Goal: Transaction & Acquisition: Purchase product/service

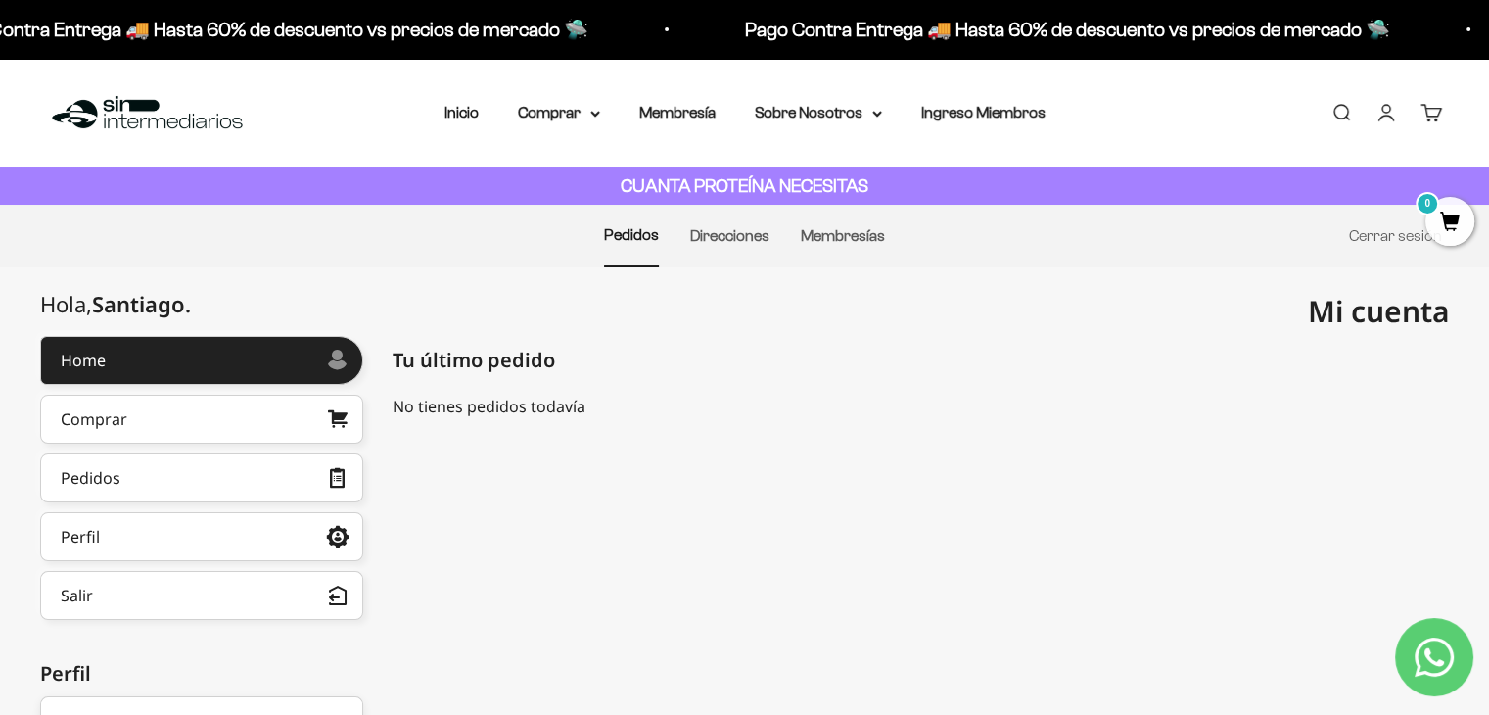
click at [693, 192] on strong "CUANTA PROTEÍNA NECESITAS" at bounding box center [745, 185] width 248 height 21
click at [464, 120] on link "Inicio" at bounding box center [462, 112] width 34 height 17
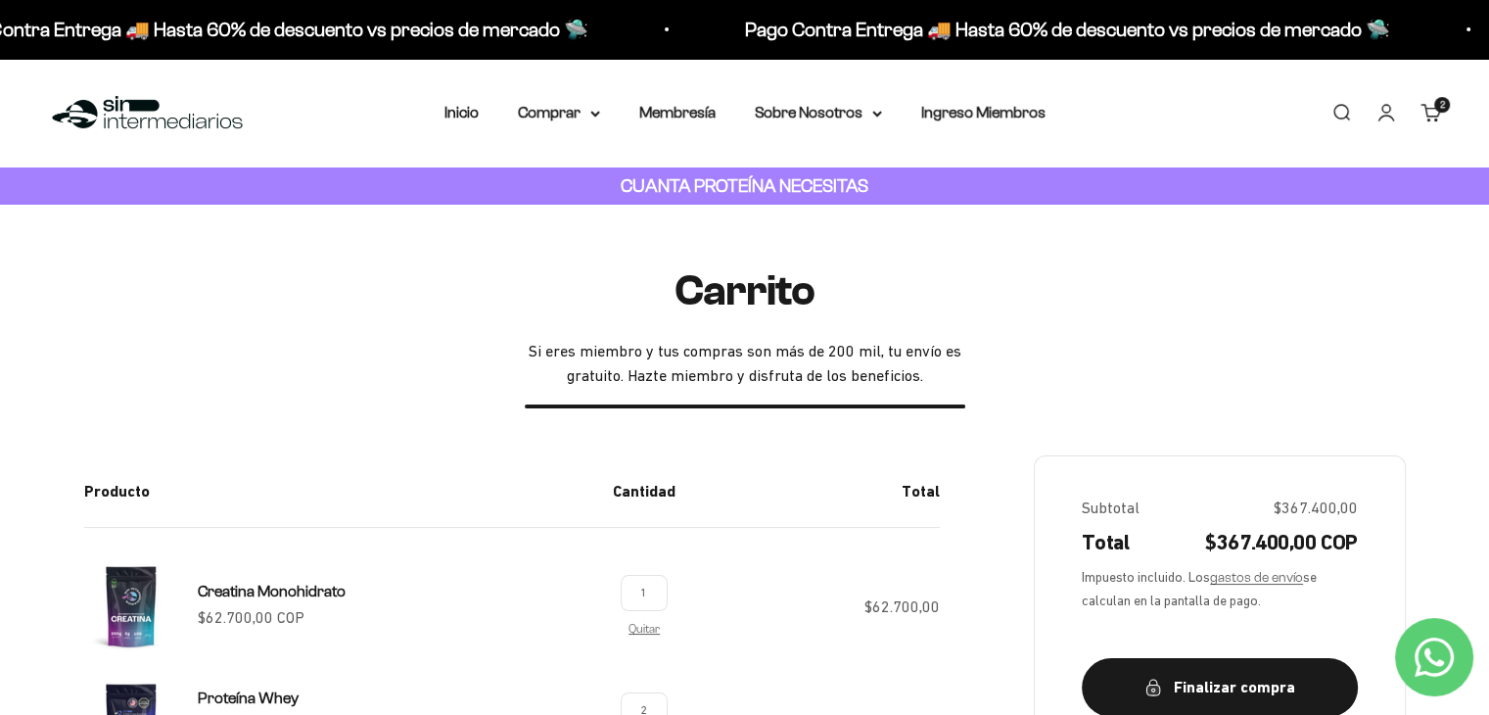
scroll to position [30, 0]
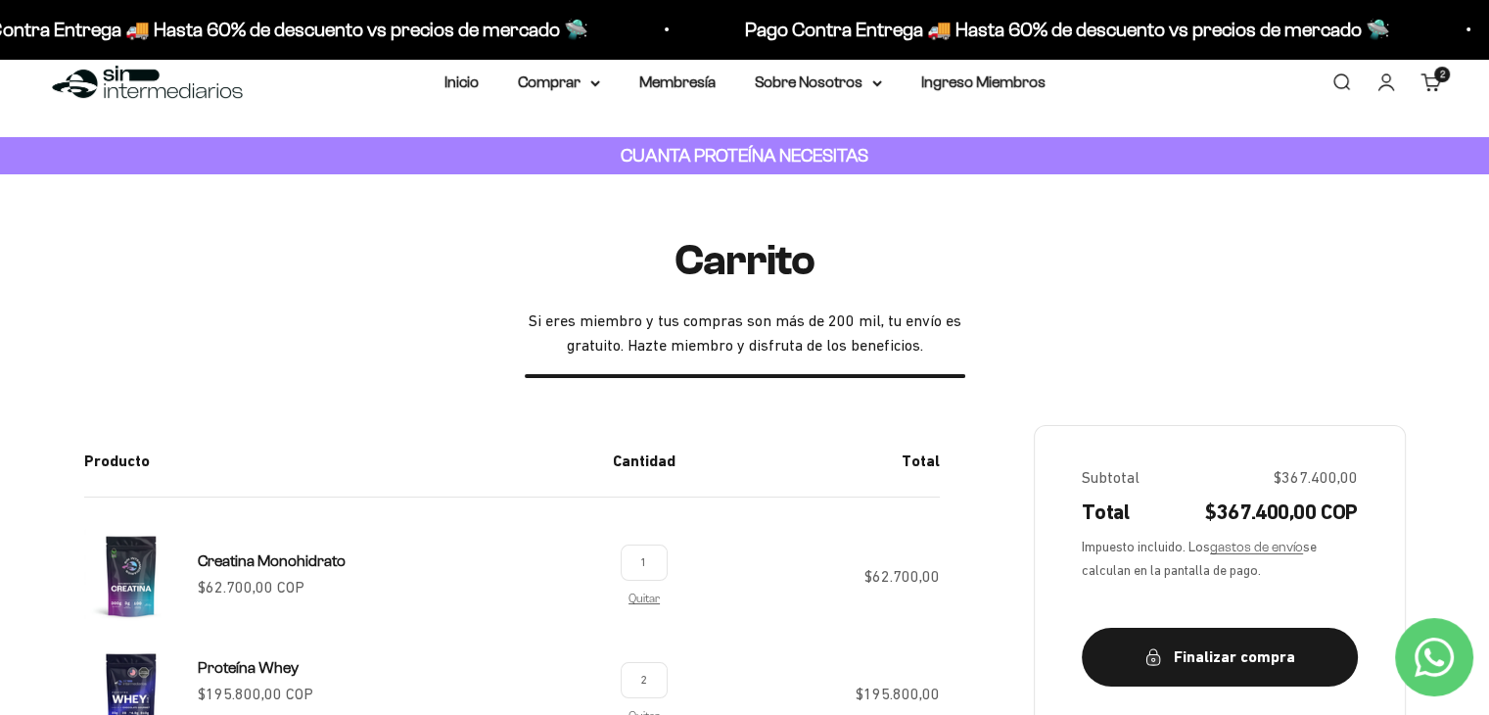
click at [1384, 77] on link "Cuenta" at bounding box center [1387, 82] width 22 height 22
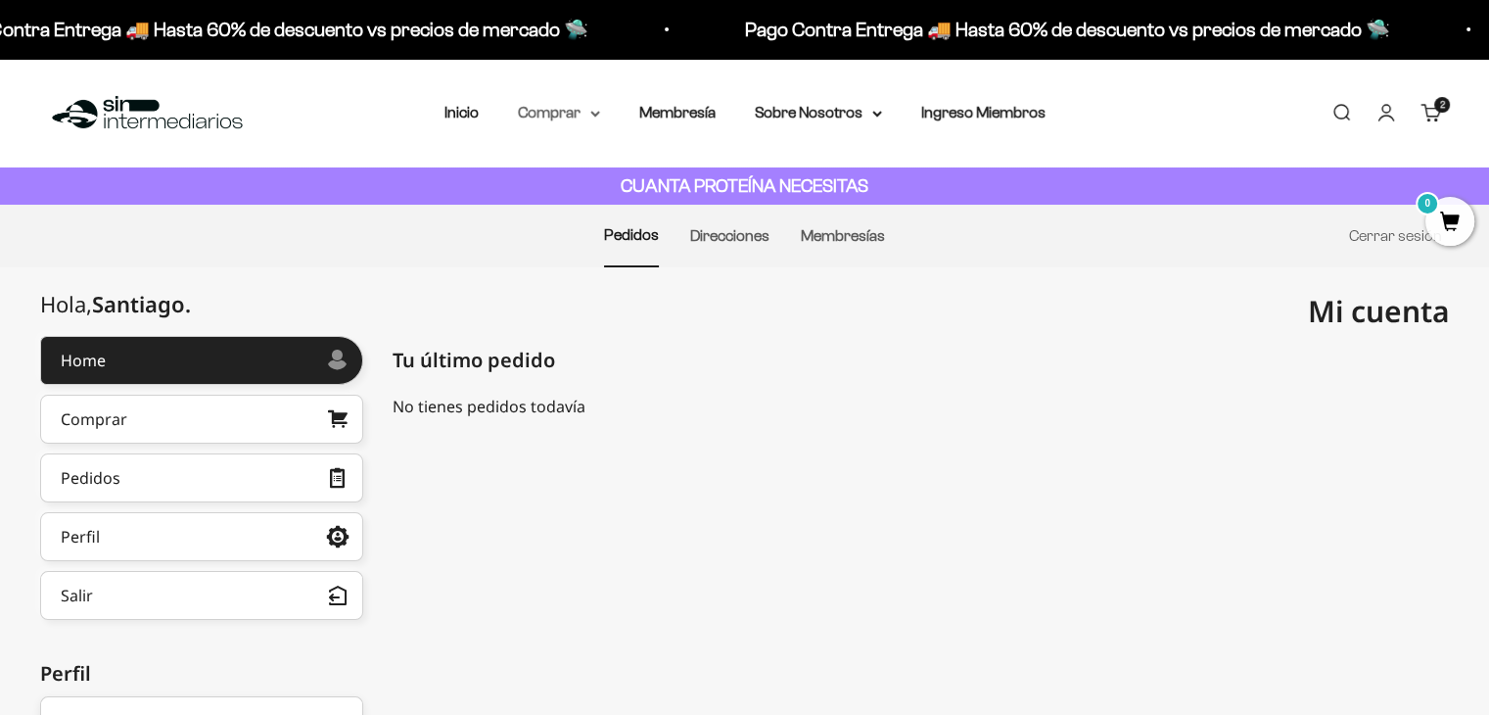
click at [556, 118] on summary "Comprar" at bounding box center [559, 112] width 82 height 25
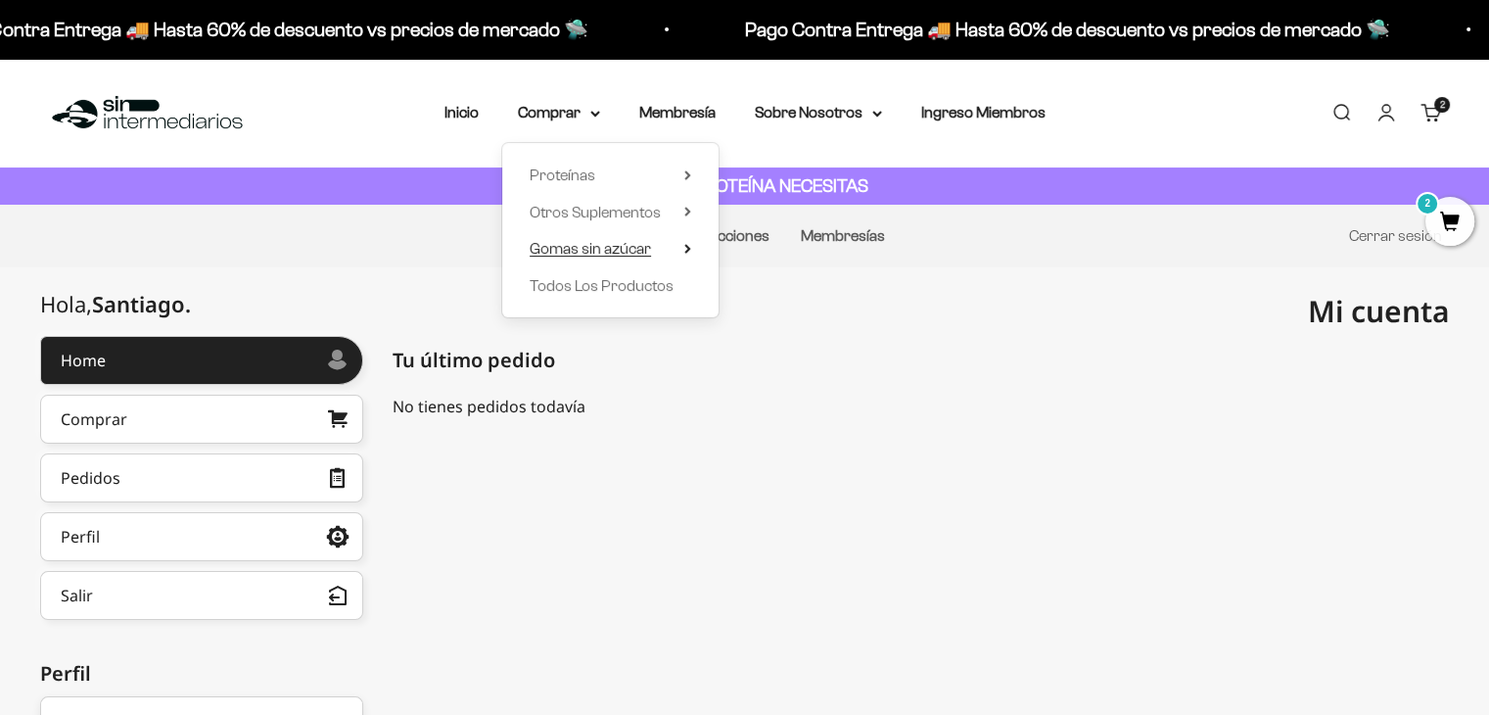
click at [580, 246] on span "Gomas sin azúcar" at bounding box center [590, 248] width 121 height 17
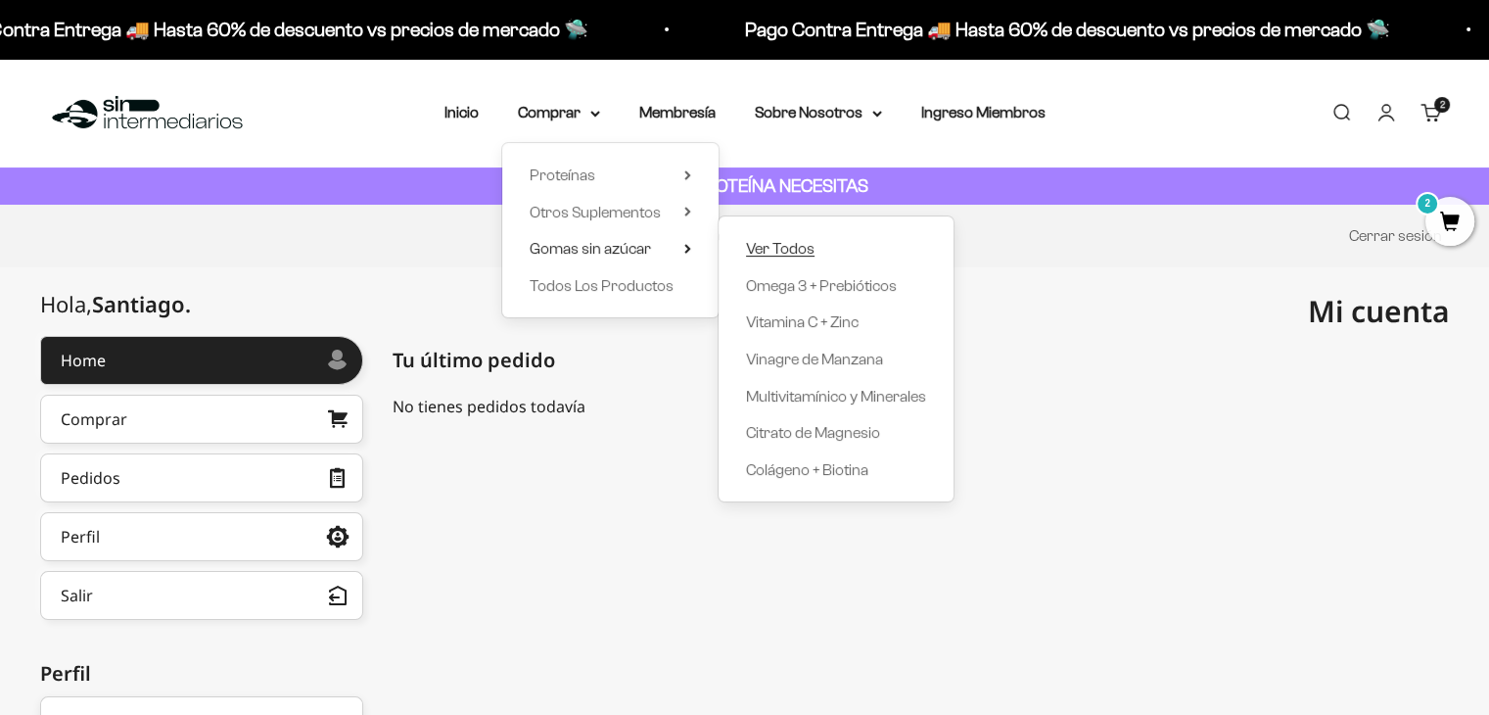
click at [795, 248] on span "Ver Todos" at bounding box center [780, 248] width 69 height 17
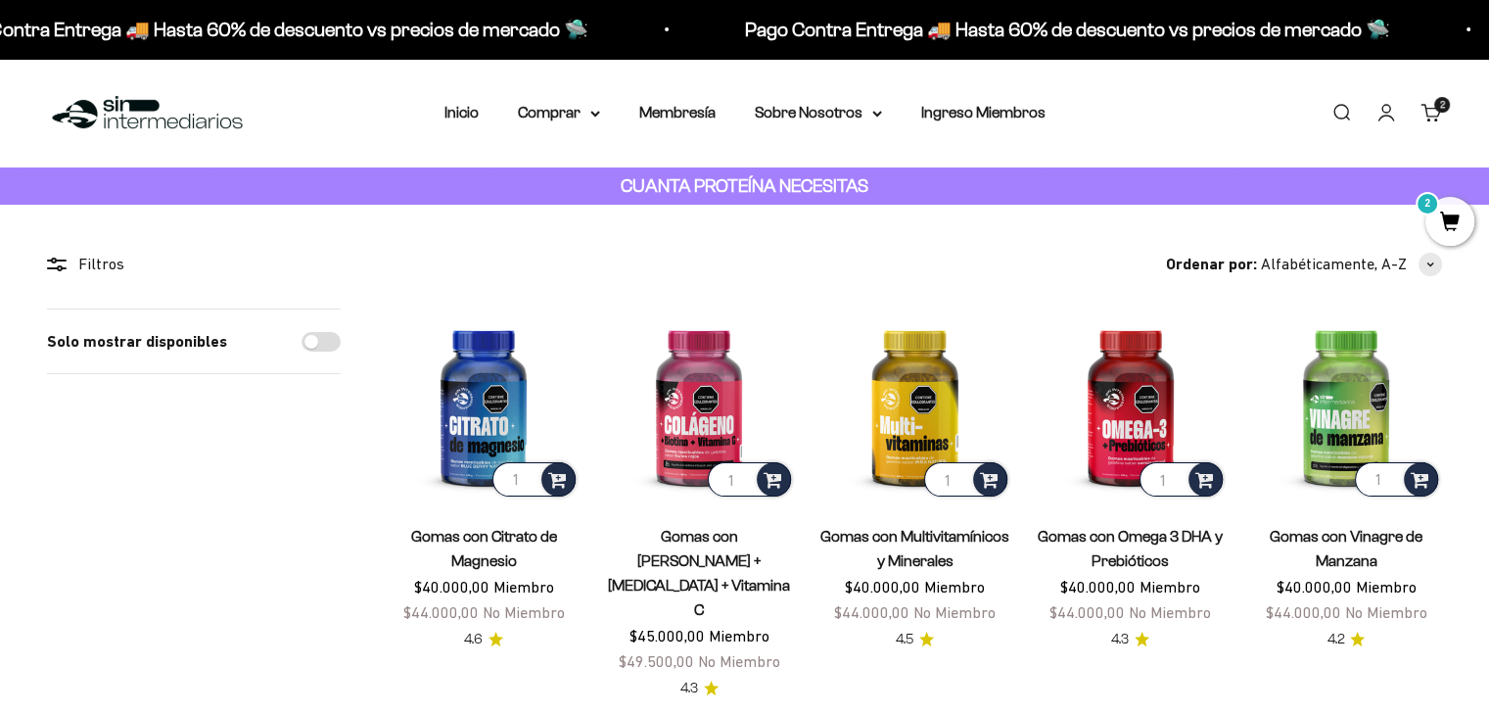
click at [317, 338] on input "Solo mostrar disponibles" at bounding box center [321, 342] width 39 height 20
checkbox input "true"
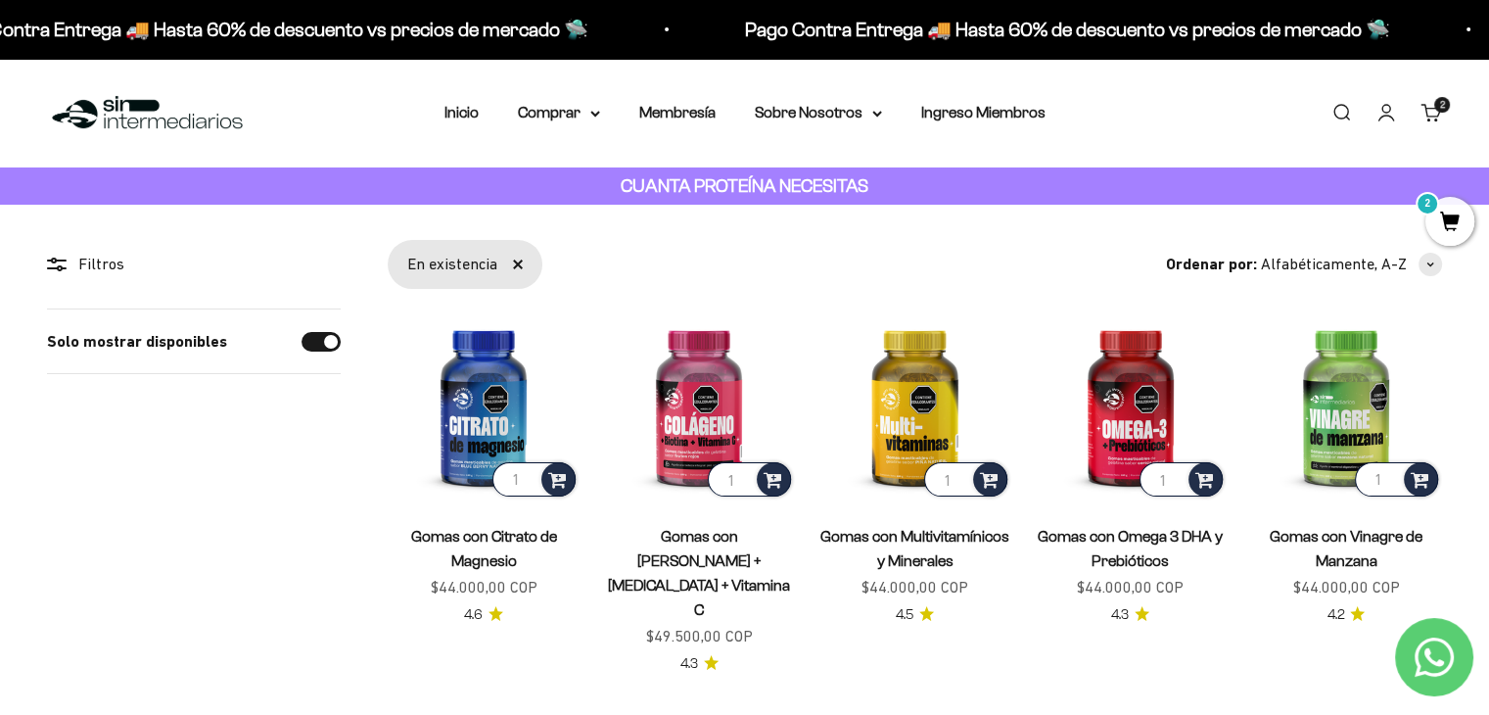
click at [496, 561] on link "Gomas con Citrato de Magnesio" at bounding box center [484, 548] width 146 height 41
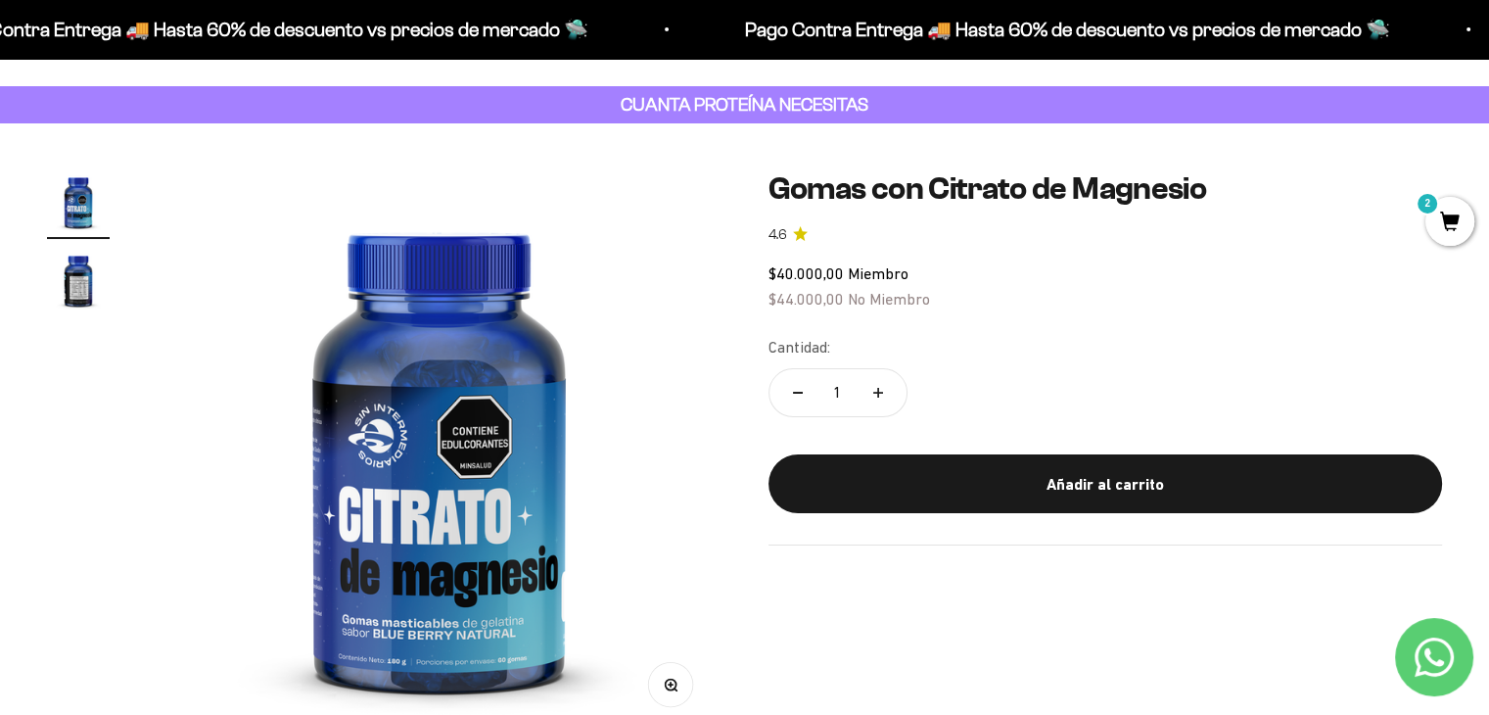
scroll to position [63, 0]
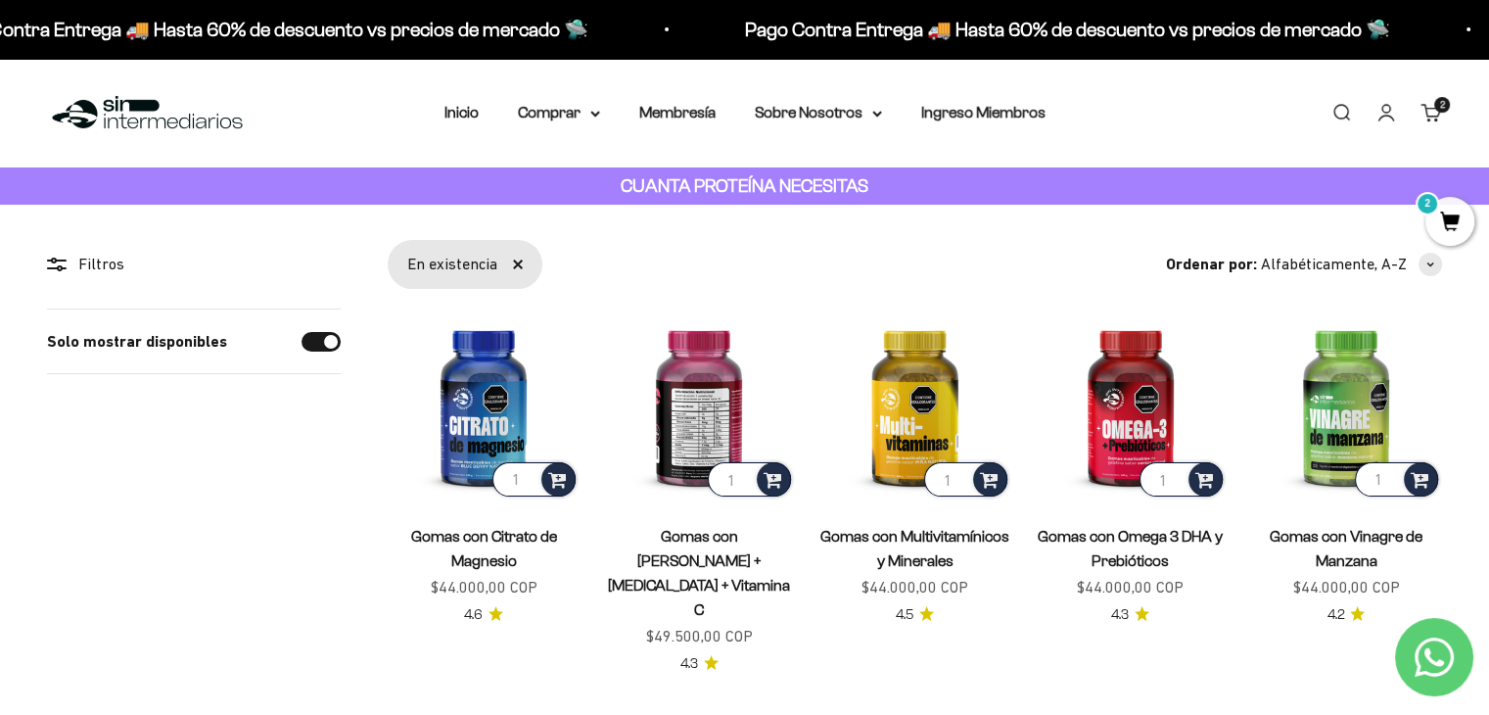
click at [686, 411] on img at bounding box center [699, 404] width 192 height 192
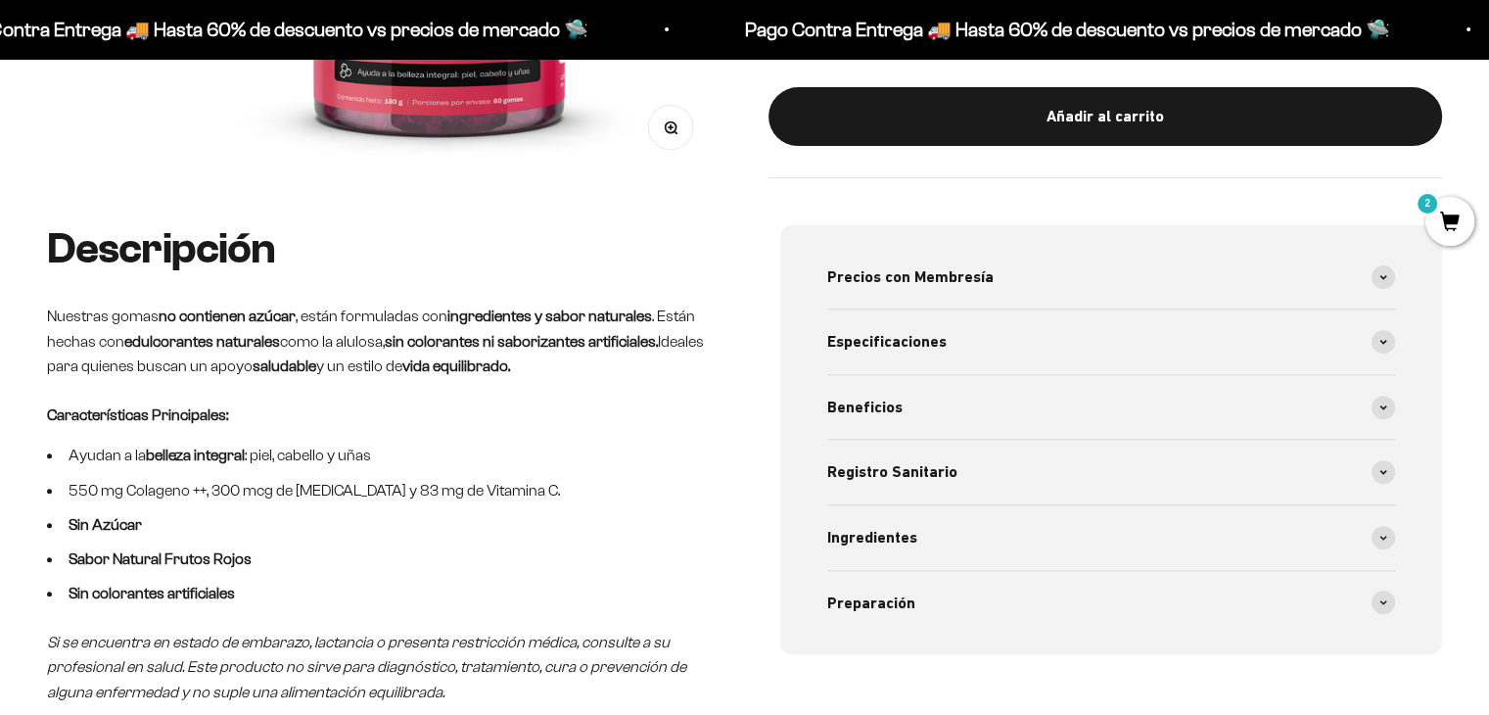
scroll to position [637, 0]
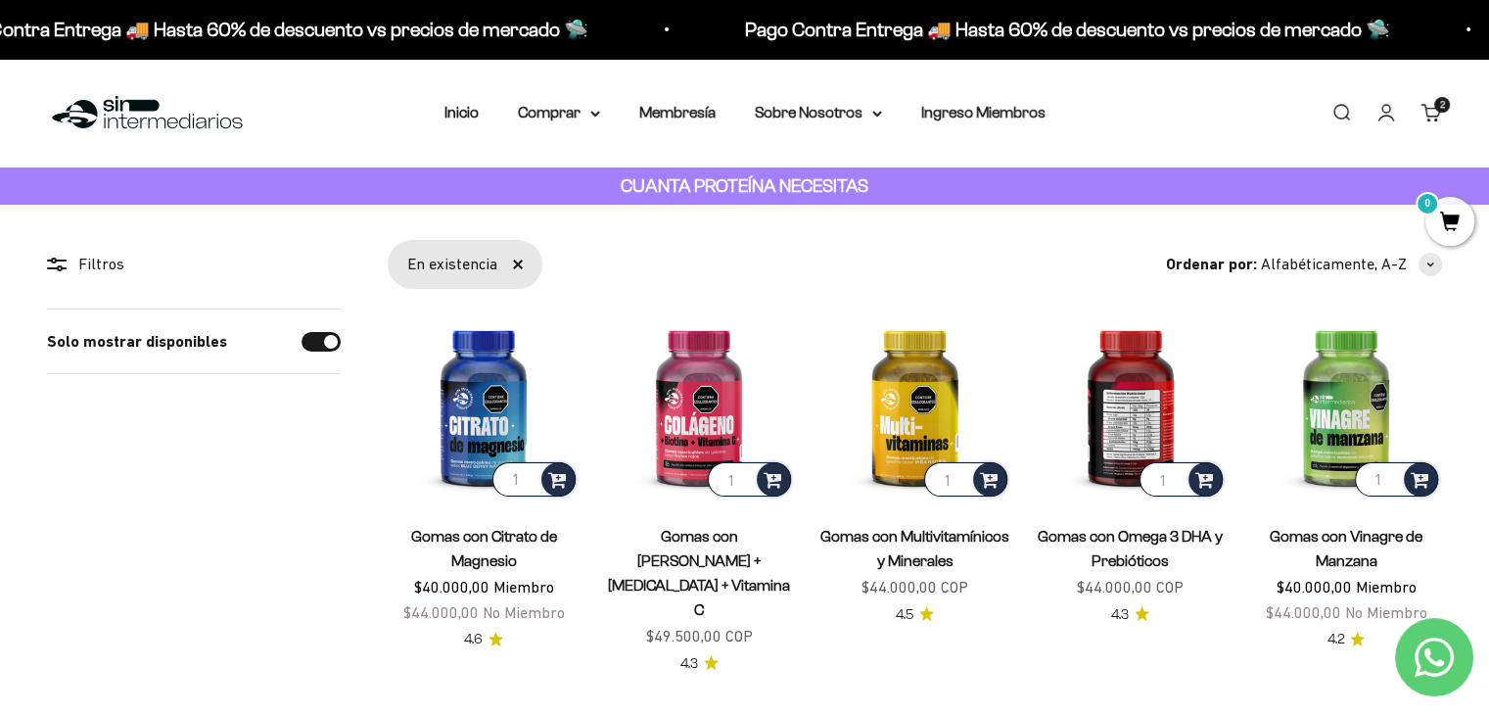
click at [1124, 388] on img at bounding box center [1131, 404] width 192 height 192
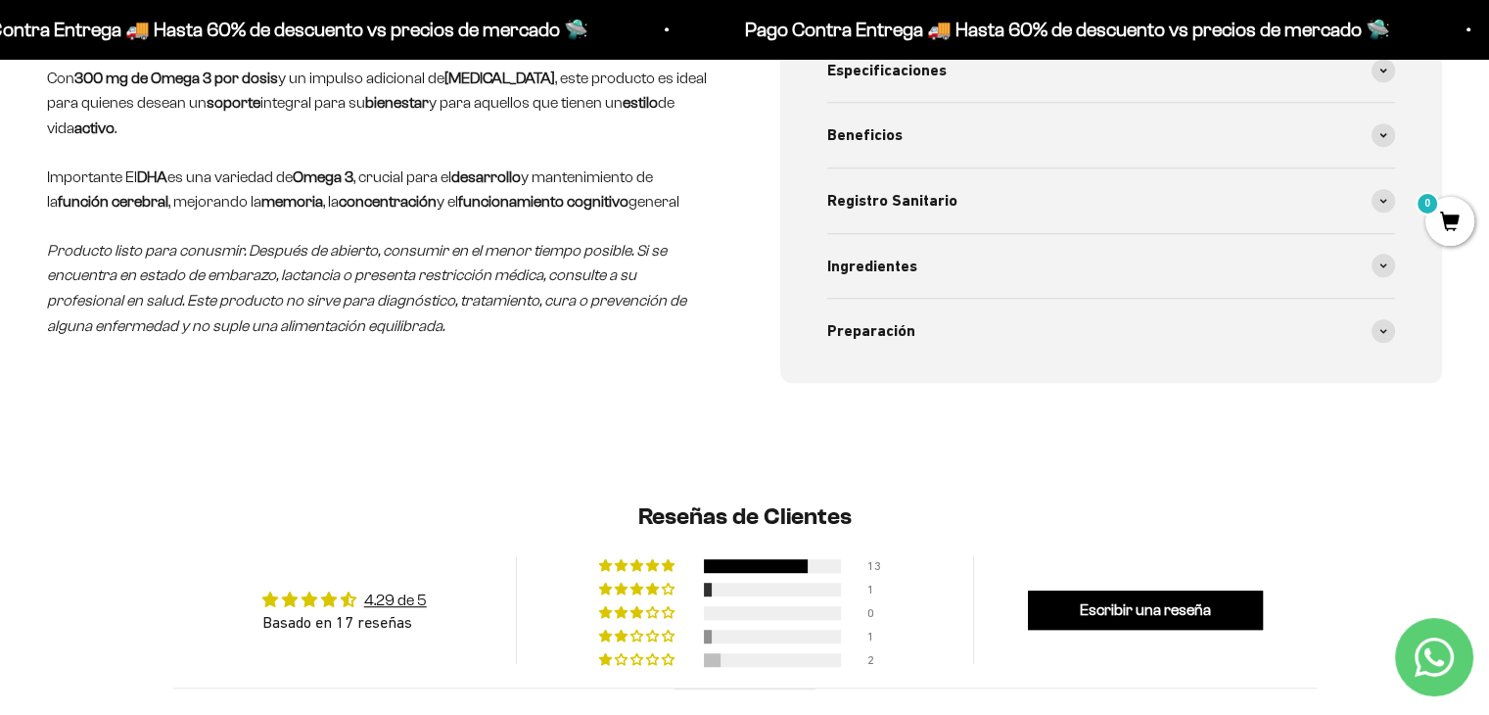
scroll to position [1196, 0]
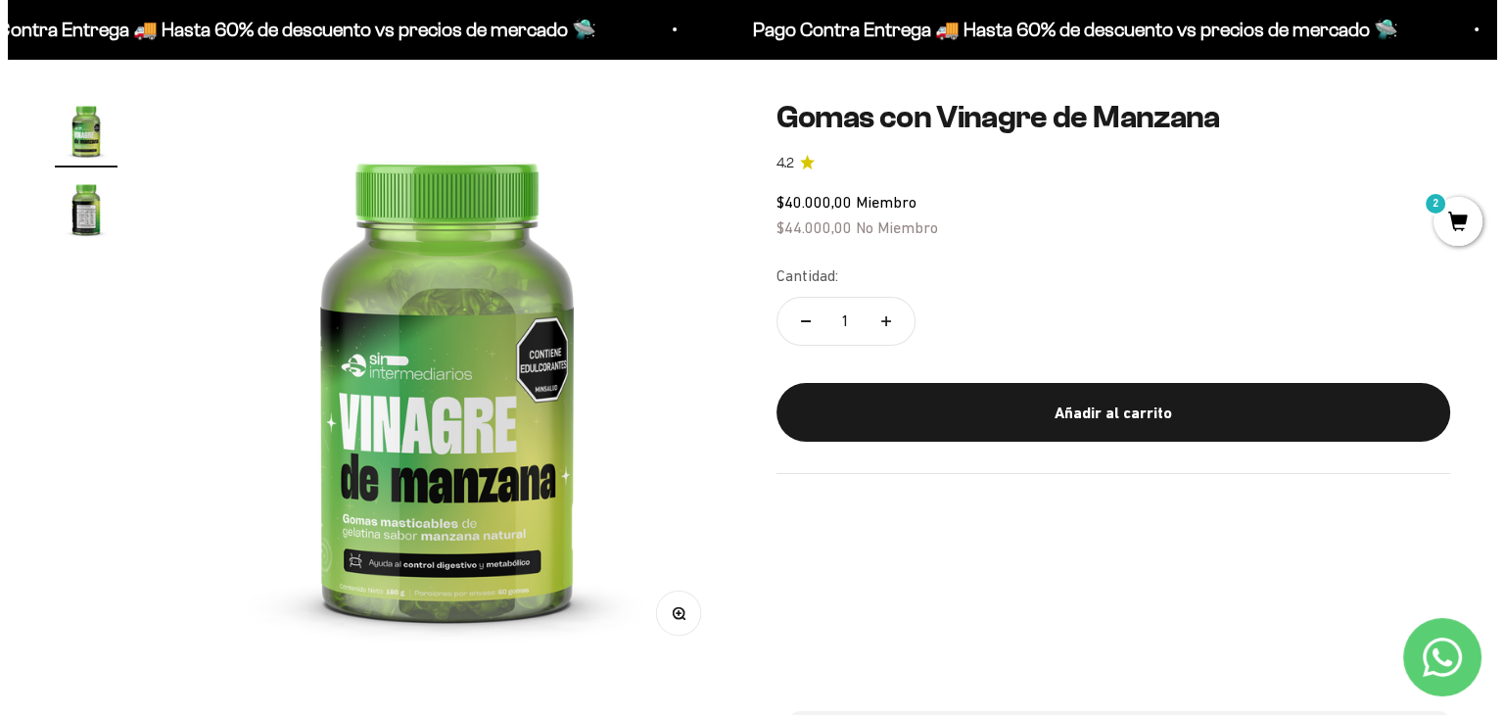
scroll to position [152, 0]
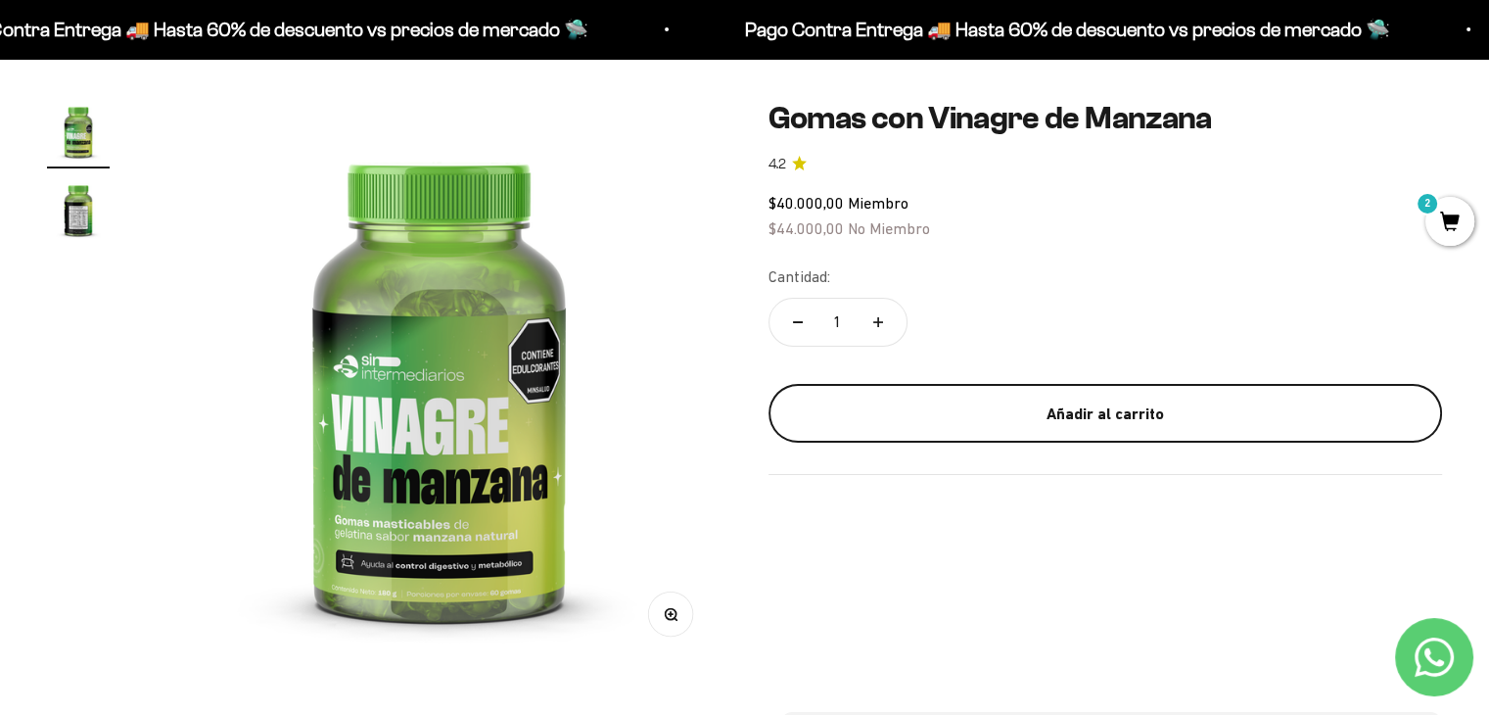
click at [913, 403] on div "Añadir al carrito" at bounding box center [1106, 413] width 596 height 25
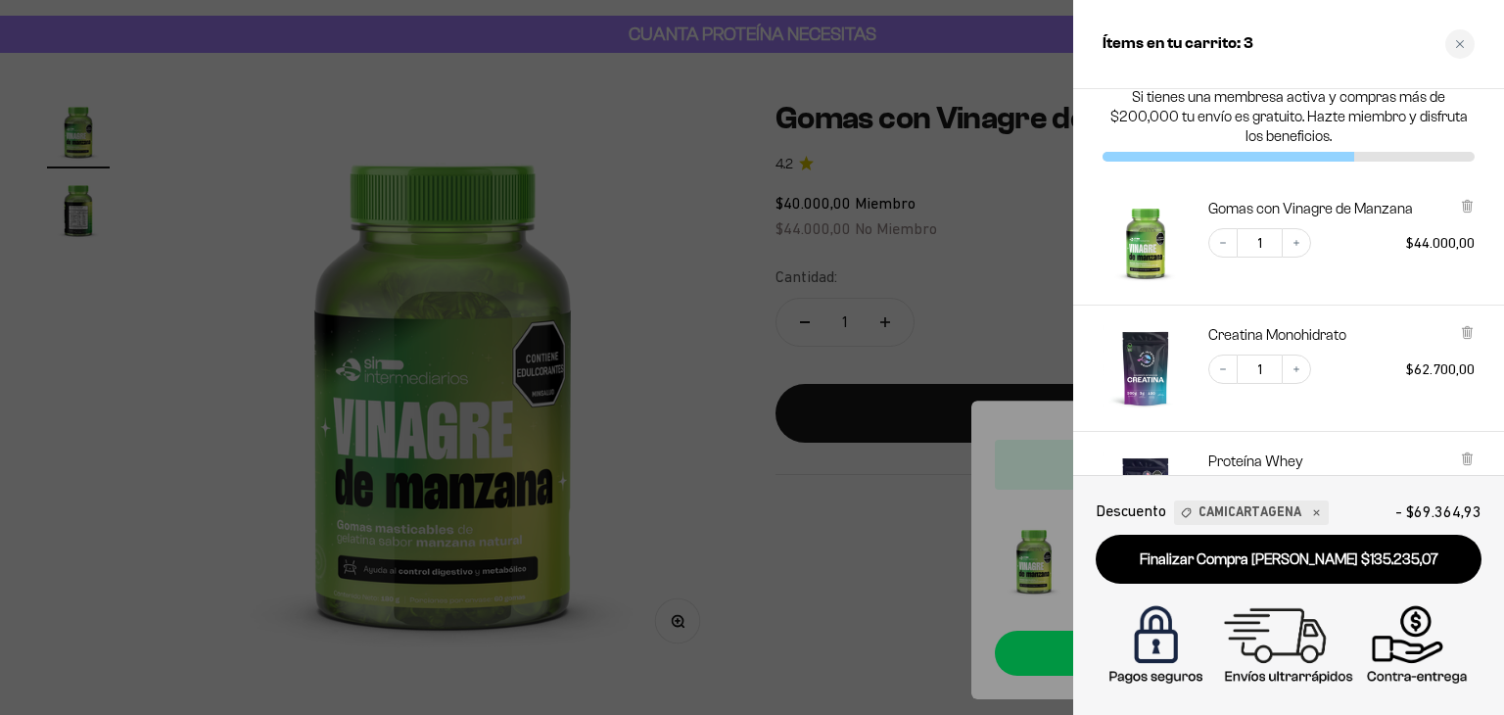
scroll to position [0, 0]
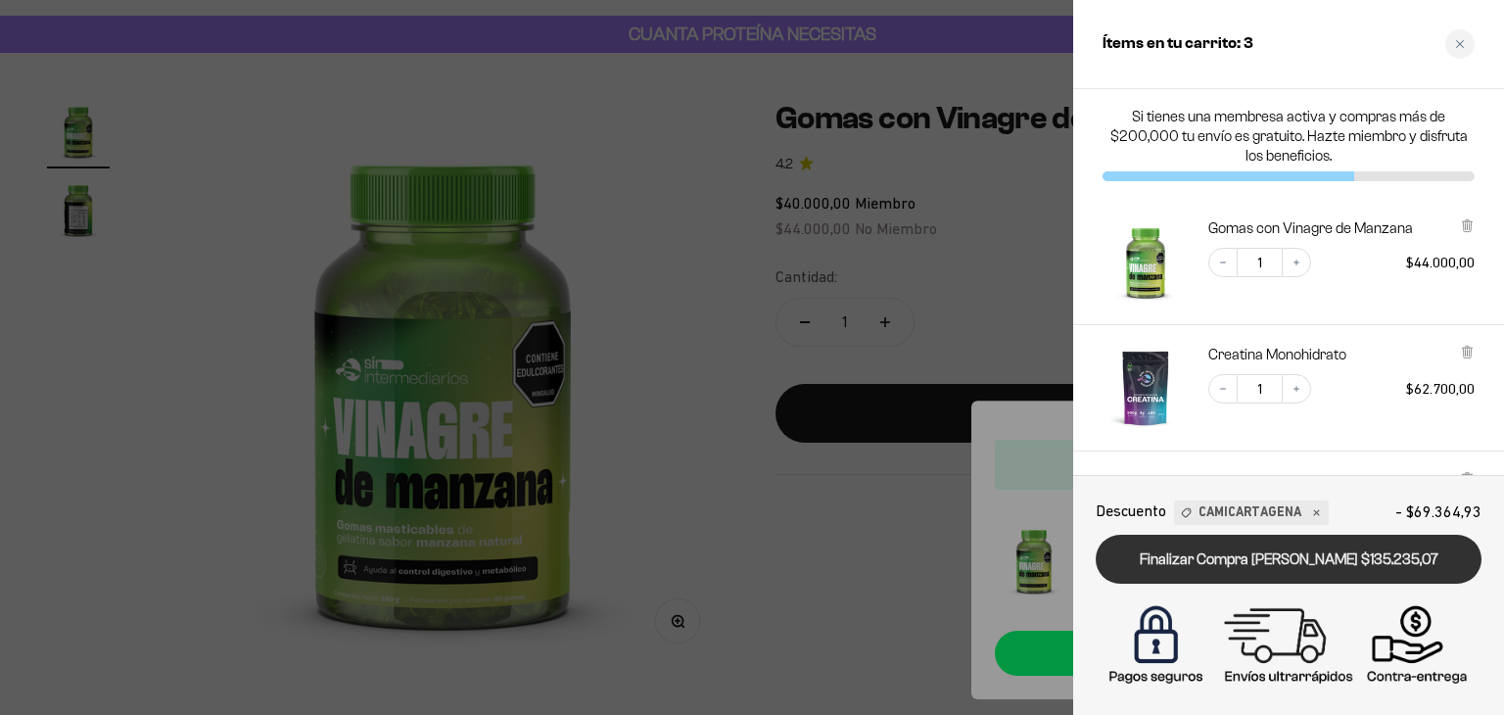
click at [1238, 565] on link "Finalizar Compra [PERSON_NAME] $135.235,07" at bounding box center [1289, 560] width 386 height 50
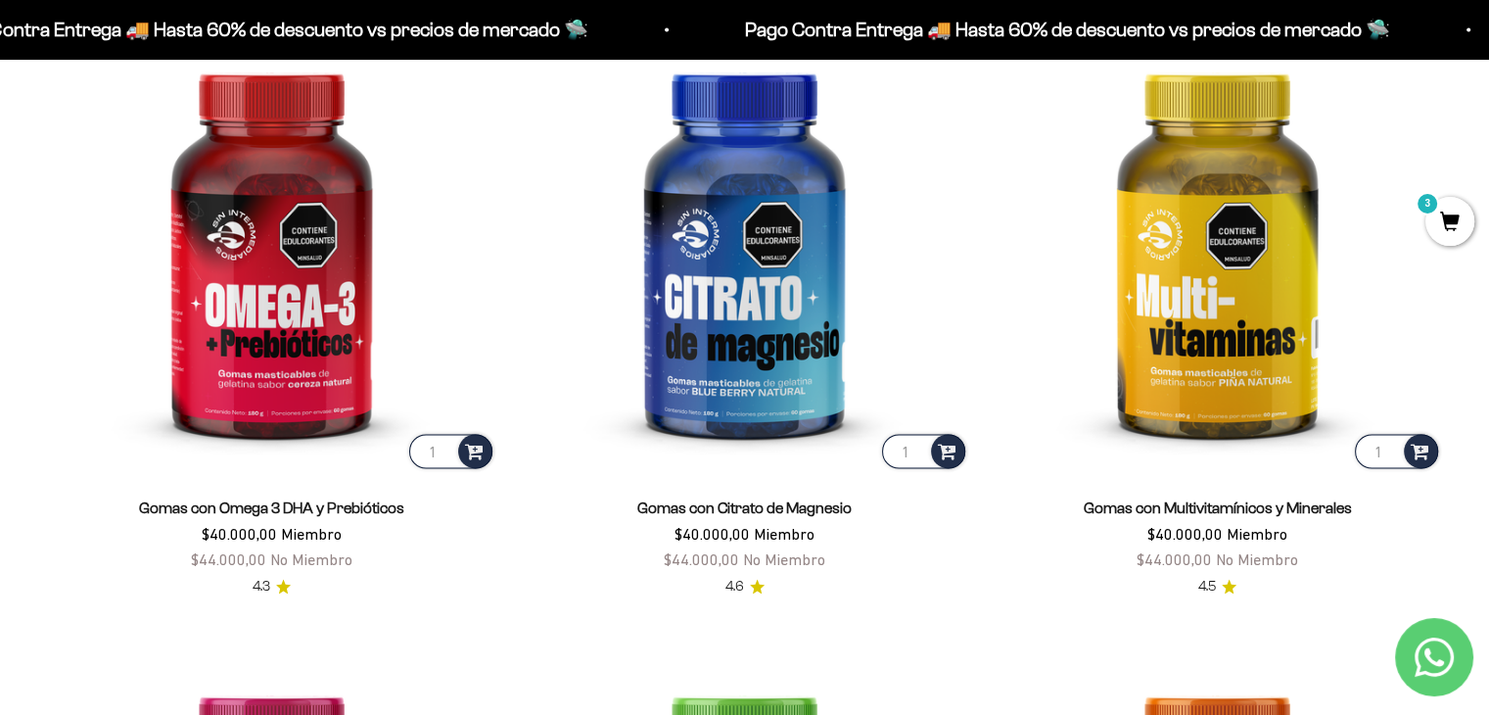
scroll to position [2925, 0]
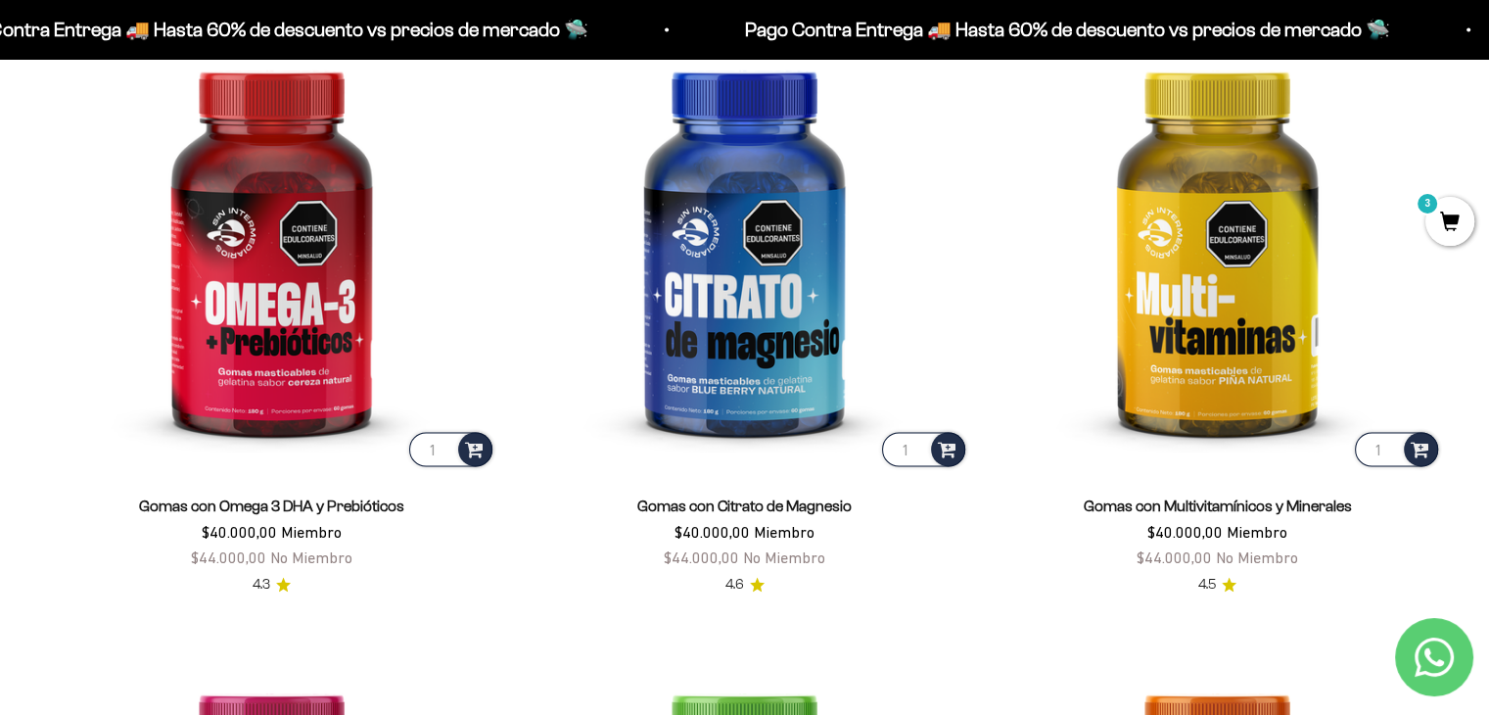
click at [259, 510] on link "Gomas con Omega 3 DHA y Prebióticos" at bounding box center [271, 505] width 265 height 17
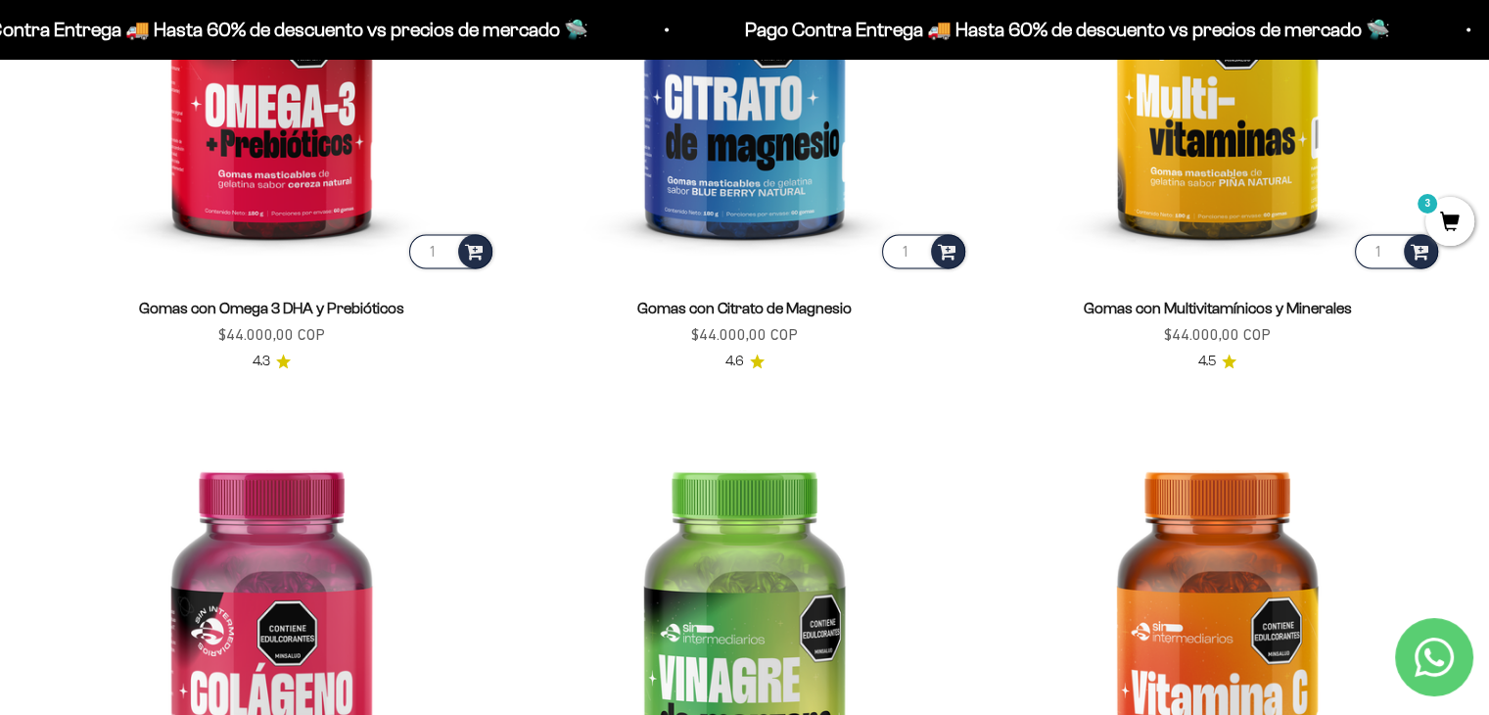
scroll to position [3095, 0]
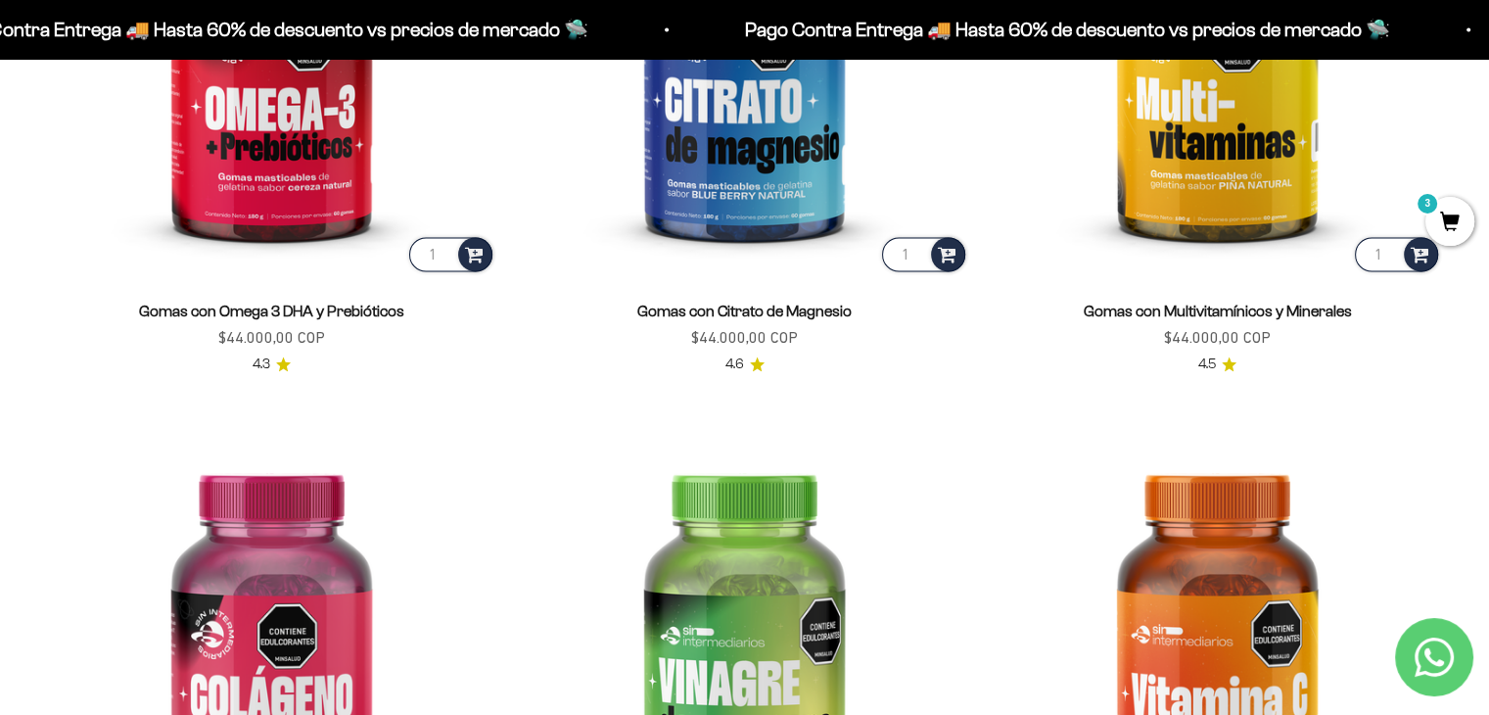
click at [1219, 290] on div "Gomas con Multivitamínicos y Minerales Precio de oferta $44.000,00 COP 4.5" at bounding box center [1217, 325] width 449 height 101
click at [1212, 314] on link "Gomas con Multivitamínicos y Minerales" at bounding box center [1218, 311] width 268 height 17
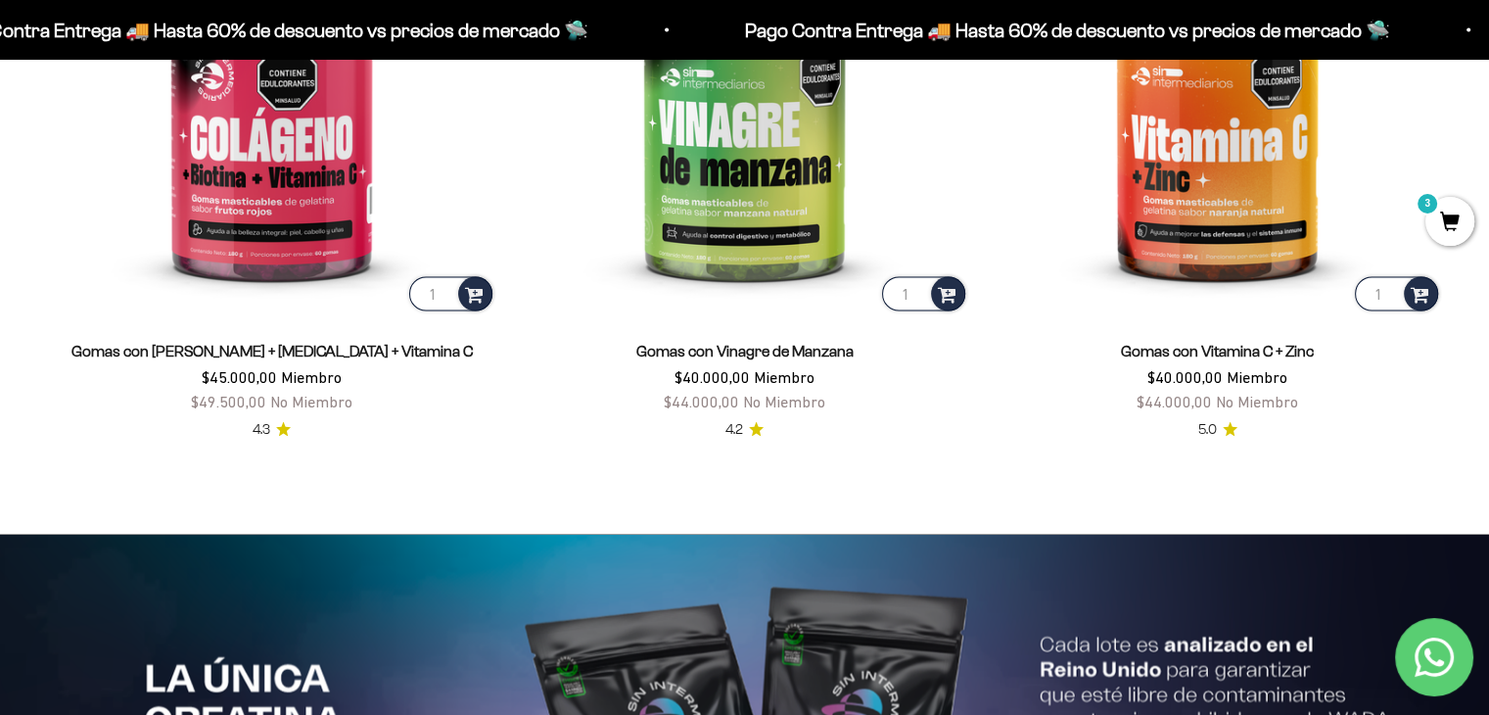
scroll to position [3712, 0]
